Goal: Book appointment/travel/reservation

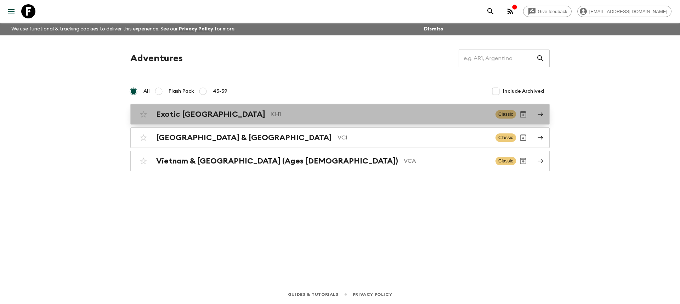
click at [217, 116] on h2 "Exotic [GEOGRAPHIC_DATA]" at bounding box center [210, 114] width 109 height 9
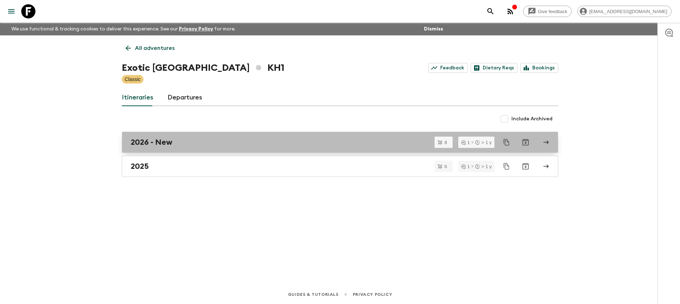
click at [184, 148] on link "2026 - New" at bounding box center [340, 142] width 437 height 21
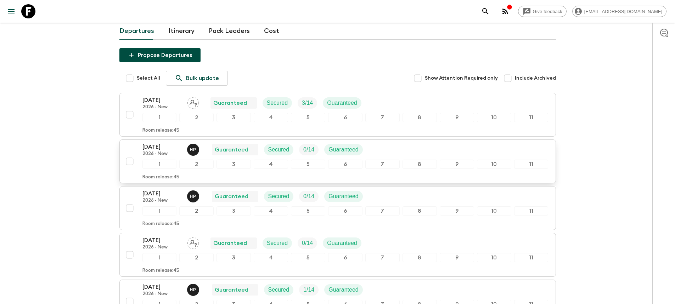
scroll to position [71, 0]
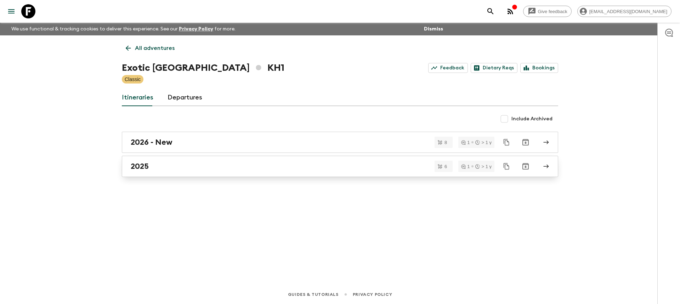
click at [161, 172] on link "2025" at bounding box center [340, 166] width 437 height 21
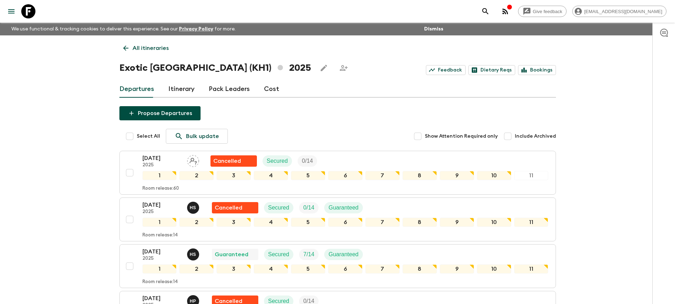
click at [123, 52] on link "All itineraries" at bounding box center [145, 48] width 53 height 14
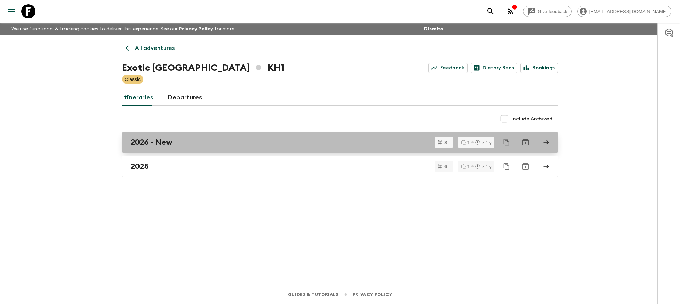
click at [162, 145] on h2 "2026 - New" at bounding box center [152, 142] width 42 height 9
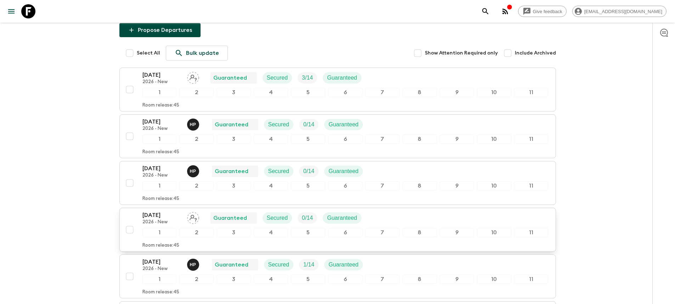
scroll to position [71, 0]
